Goal: Information Seeking & Learning: Find contact information

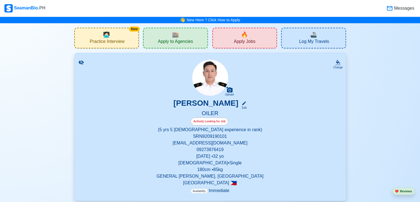
click at [162, 39] on span "Apply to Agencies" at bounding box center [175, 42] width 35 height 7
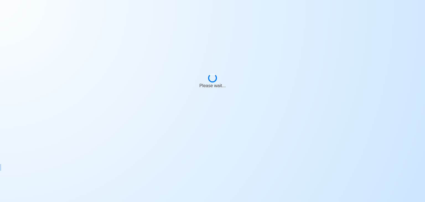
click at [162, 39] on body "Please wait..." at bounding box center [212, 101] width 425 height 202
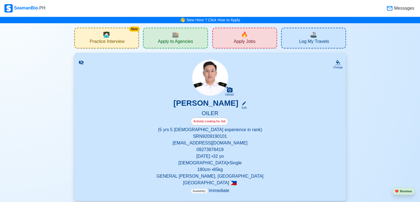
click at [236, 39] on span "Apply Jobs" at bounding box center [245, 42] width 22 height 7
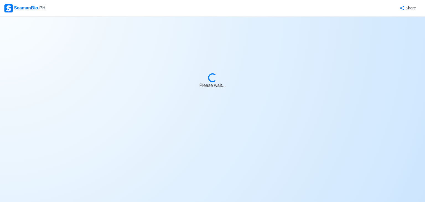
select select "Oiler"
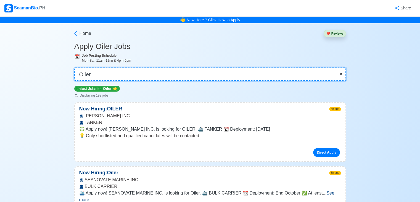
click at [111, 74] on select "👉 Select Rank or Position Master Chief Officer 2nd Officer 3rd Officer Junior O…" at bounding box center [210, 73] width 272 height 13
click at [116, 77] on select "👉 Select Rank or Position Master Chief Officer 2nd Officer 3rd Officer Junior O…" at bounding box center [210, 73] width 272 height 13
click at [74, 67] on select "👉 Select Rank or Position Master Chief Officer 2nd Officer 3rd Officer Junior O…" at bounding box center [210, 73] width 272 height 13
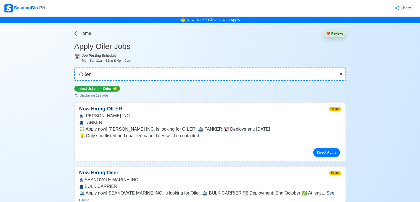
click at [326, 152] on link "Direct Apply" at bounding box center [326, 152] width 27 height 9
click at [270, 127] on span "❇️ Apply now! ADMIMAN MANNING INC. is looking for OILER. 🚢 TANKER 📆 Deployment:…" at bounding box center [174, 129] width 191 height 5
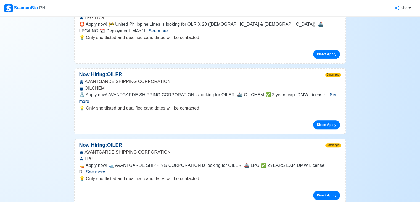
scroll to position [11084, 0]
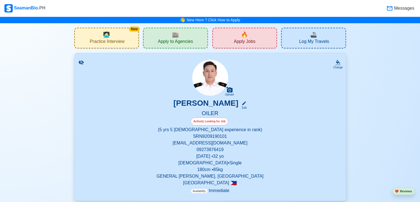
click at [179, 41] on span "Apply to Agencies" at bounding box center [175, 42] width 35 height 7
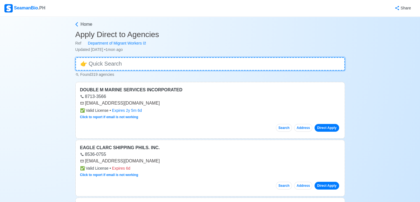
click at [112, 63] on input at bounding box center [210, 63] width 270 height 13
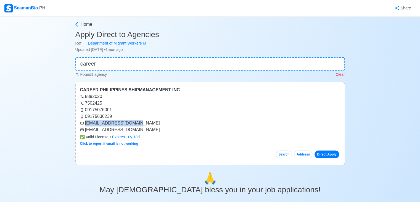
drag, startPoint x: 136, startPoint y: 123, endPoint x: 82, endPoint y: 125, distance: 53.9
click at [82, 125] on div "[EMAIL_ADDRESS][DOMAIN_NAME]" at bounding box center [210, 123] width 260 height 7
copy div "[EMAIL_ADDRESS][DOMAIN_NAME]"
drag, startPoint x: 113, startPoint y: 60, endPoint x: 40, endPoint y: 60, distance: 72.4
click at [40, 62] on div "Home Apply Direct to Agencies Ref Department of Migrant Workers Updated [DATE] …" at bounding box center [210, 165] width 420 height 297
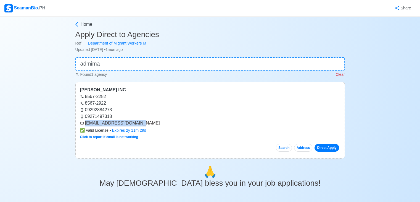
drag, startPoint x: 126, startPoint y: 124, endPoint x: 83, endPoint y: 124, distance: 43.1
click at [83, 124] on div "[EMAIL_ADDRESS][DOMAIN_NAME]" at bounding box center [210, 123] width 260 height 7
copy div "[EMAIL_ADDRESS][DOMAIN_NAME]"
drag, startPoint x: 96, startPoint y: 65, endPoint x: 45, endPoint y: 59, distance: 51.3
click at [45, 59] on div "Home Apply Direct to Agencies Ref Department of Migrant Workers Updated [DATE] …" at bounding box center [210, 162] width 420 height 290
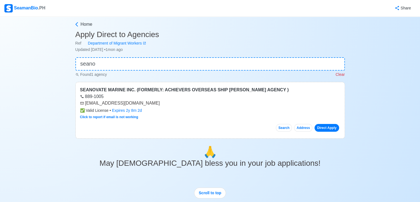
drag, startPoint x: 156, startPoint y: 103, endPoint x: 82, endPoint y: 103, distance: 74.6
click at [82, 103] on div "[EMAIL_ADDRESS][DOMAIN_NAME]" at bounding box center [210, 103] width 260 height 7
copy div "[EMAIL_ADDRESS][DOMAIN_NAME]"
drag, startPoint x: 109, startPoint y: 67, endPoint x: 20, endPoint y: 60, distance: 90.1
click at [20, 60] on div "Home Apply Direct to Agencies Ref Department of Migrant Workers Updated [DATE] …" at bounding box center [210, 152] width 420 height 270
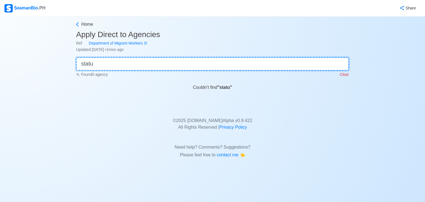
drag, startPoint x: 116, startPoint y: 59, endPoint x: 24, endPoint y: 60, distance: 92.3
click at [24, 60] on div "Home Apply Direct to Agencies Ref Department of Migrant Workers Updated [DATE] …" at bounding box center [212, 88] width 425 height 143
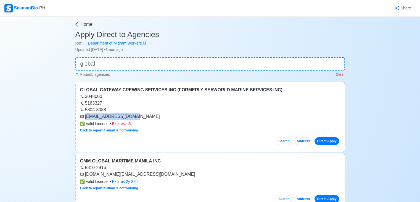
drag, startPoint x: 143, startPoint y: 117, endPoint x: 84, endPoint y: 117, distance: 59.4
click at [84, 117] on div "[EMAIL_ADDRESS][DOMAIN_NAME]" at bounding box center [210, 116] width 260 height 7
copy div "[EMAIL_ADDRESS][DOMAIN_NAME]"
drag, startPoint x: 114, startPoint y: 62, endPoint x: 39, endPoint y: 61, distance: 75.5
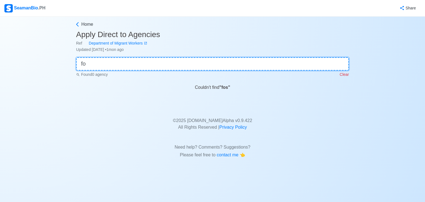
type input "f"
type input ""k" line"
